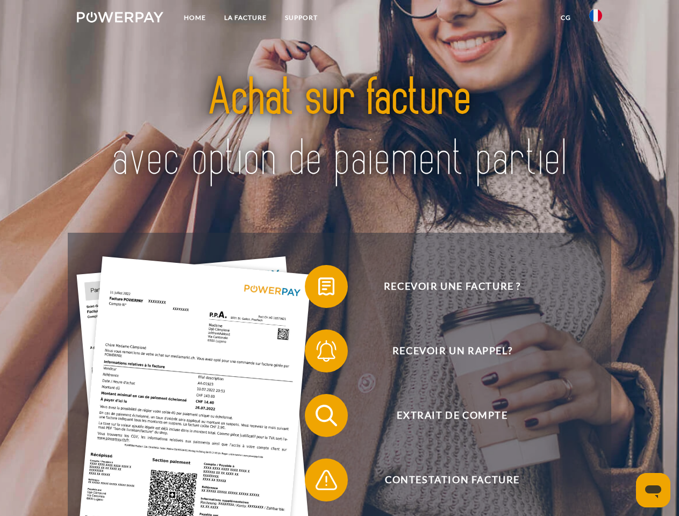
click at [120, 19] on img at bounding box center [120, 17] width 87 height 11
click at [596, 19] on img at bounding box center [595, 15] width 13 height 13
click at [565, 18] on link "CG" at bounding box center [565, 17] width 28 height 19
click at [318, 289] on span at bounding box center [310, 287] width 54 height 54
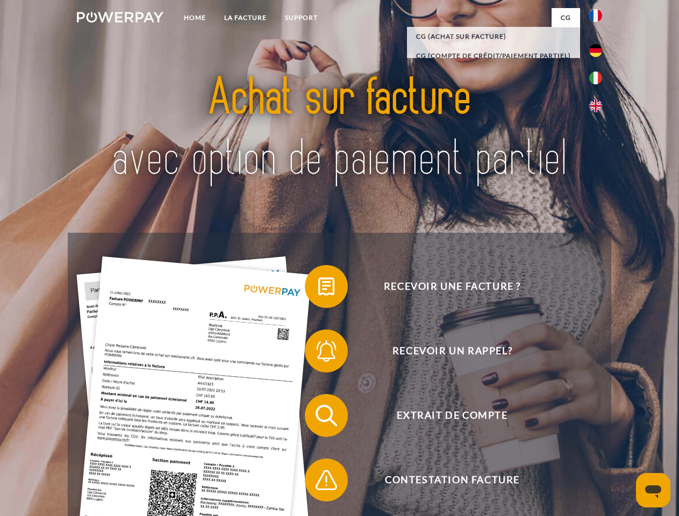
click at [318, 353] on div "Recevoir une facture ? Recevoir un rappel? Extrait de compte retour" at bounding box center [339, 448] width 543 height 430
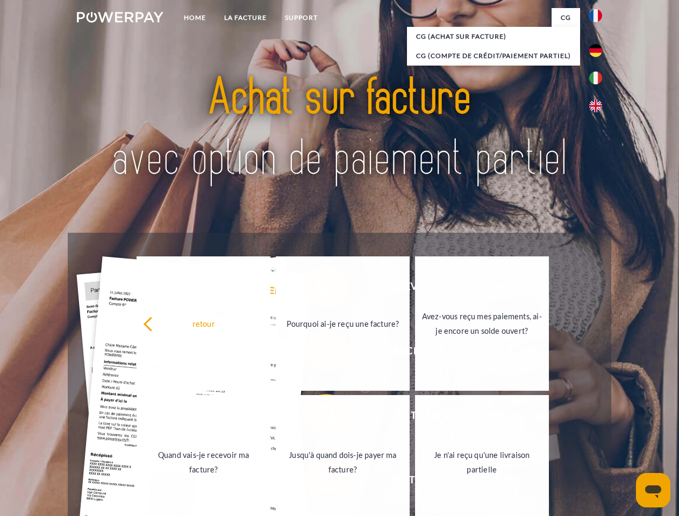
click at [318, 418] on link "Jusqu'à quand dois-je payer ma facture?" at bounding box center [343, 462] width 134 height 134
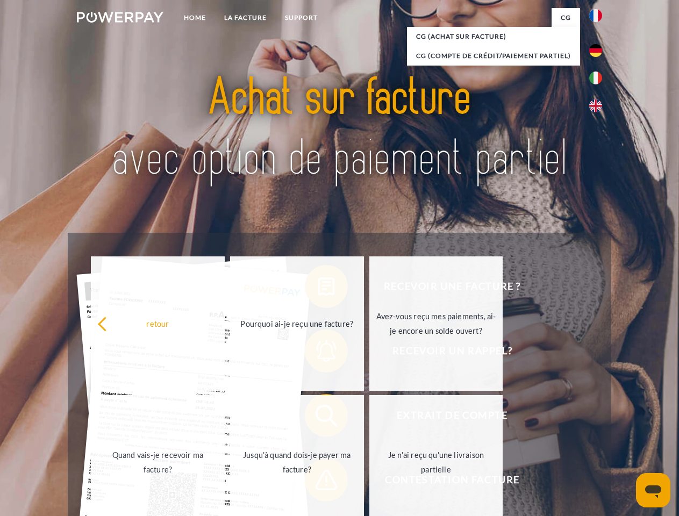
click at [318, 482] on span at bounding box center [310, 480] width 54 height 54
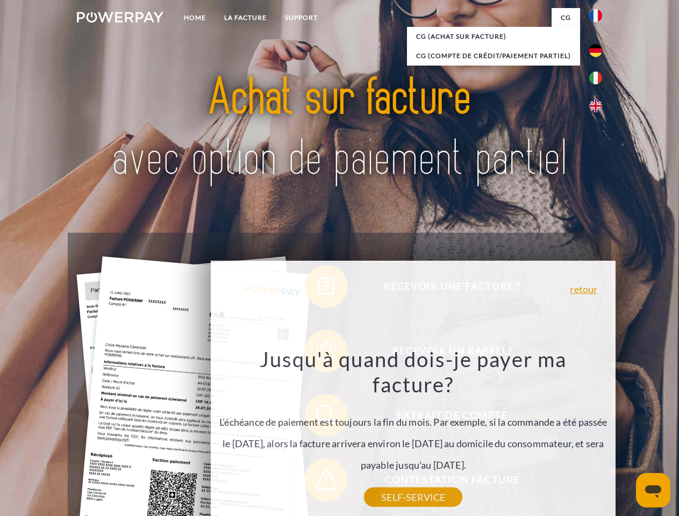
click at [653, 490] on icon "Ouvrir la fenêtre de messagerie" at bounding box center [653, 491] width 16 height 13
